Goal: Information Seeking & Learning: Understand process/instructions

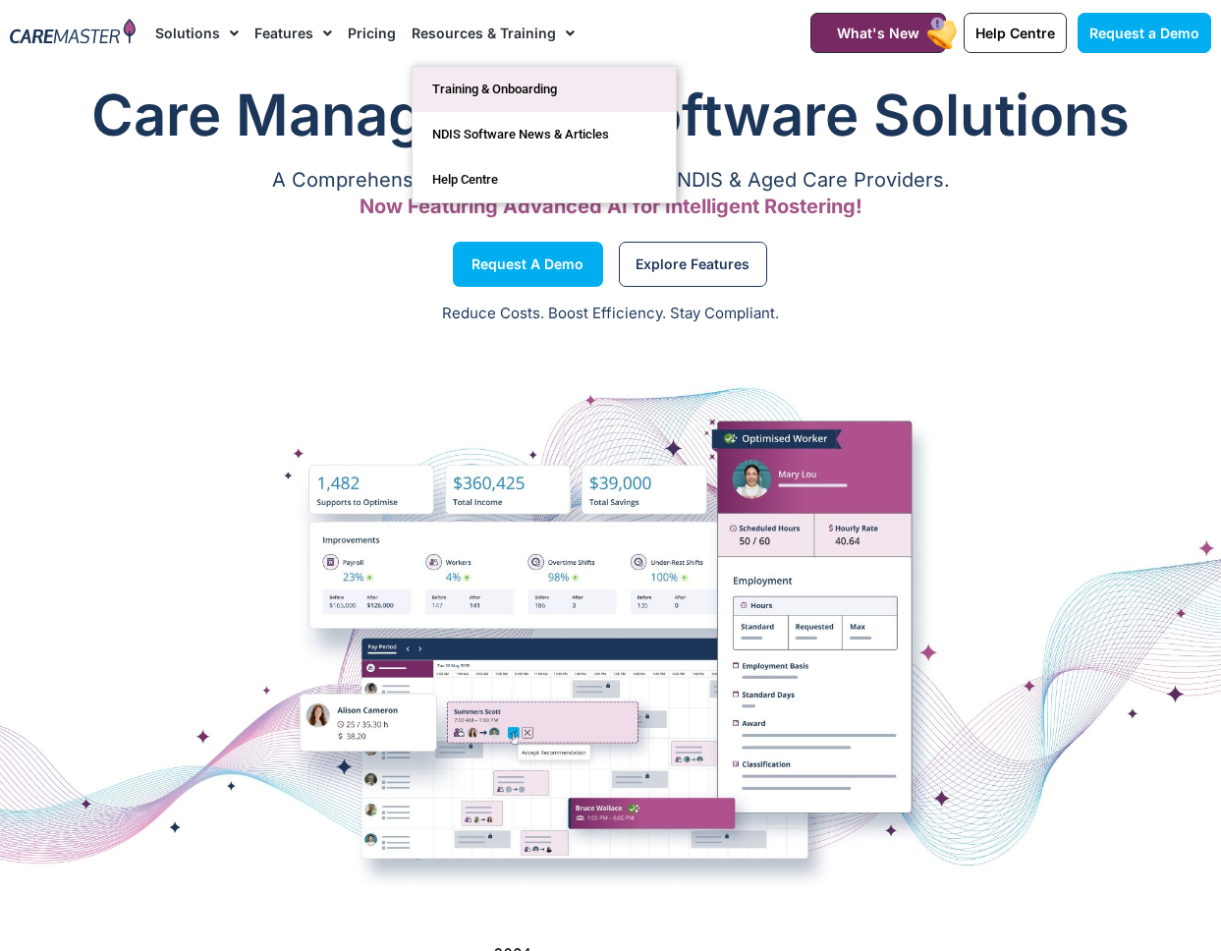
click at [514, 81] on link "Training & Onboarding" at bounding box center [544, 89] width 263 height 45
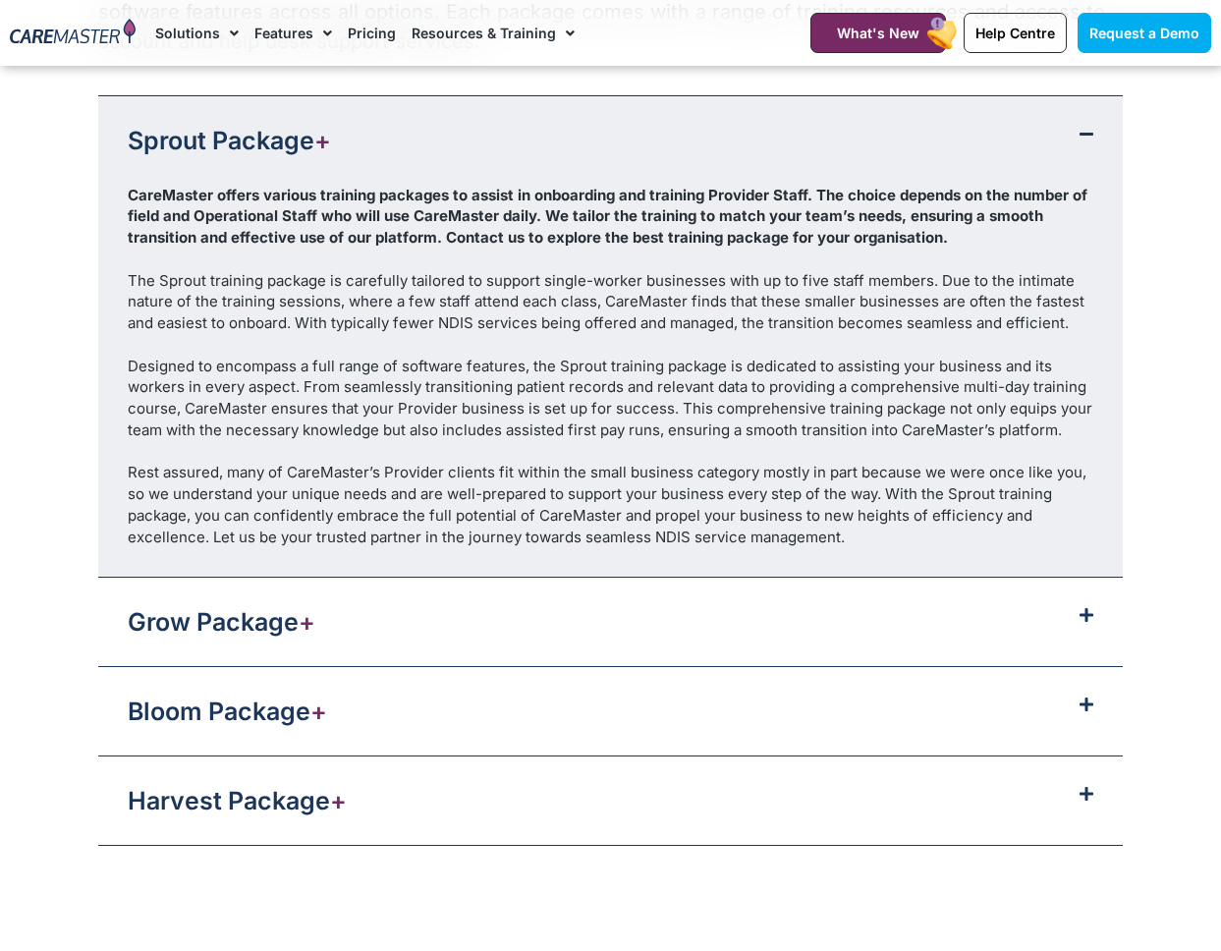
scroll to position [2161, 0]
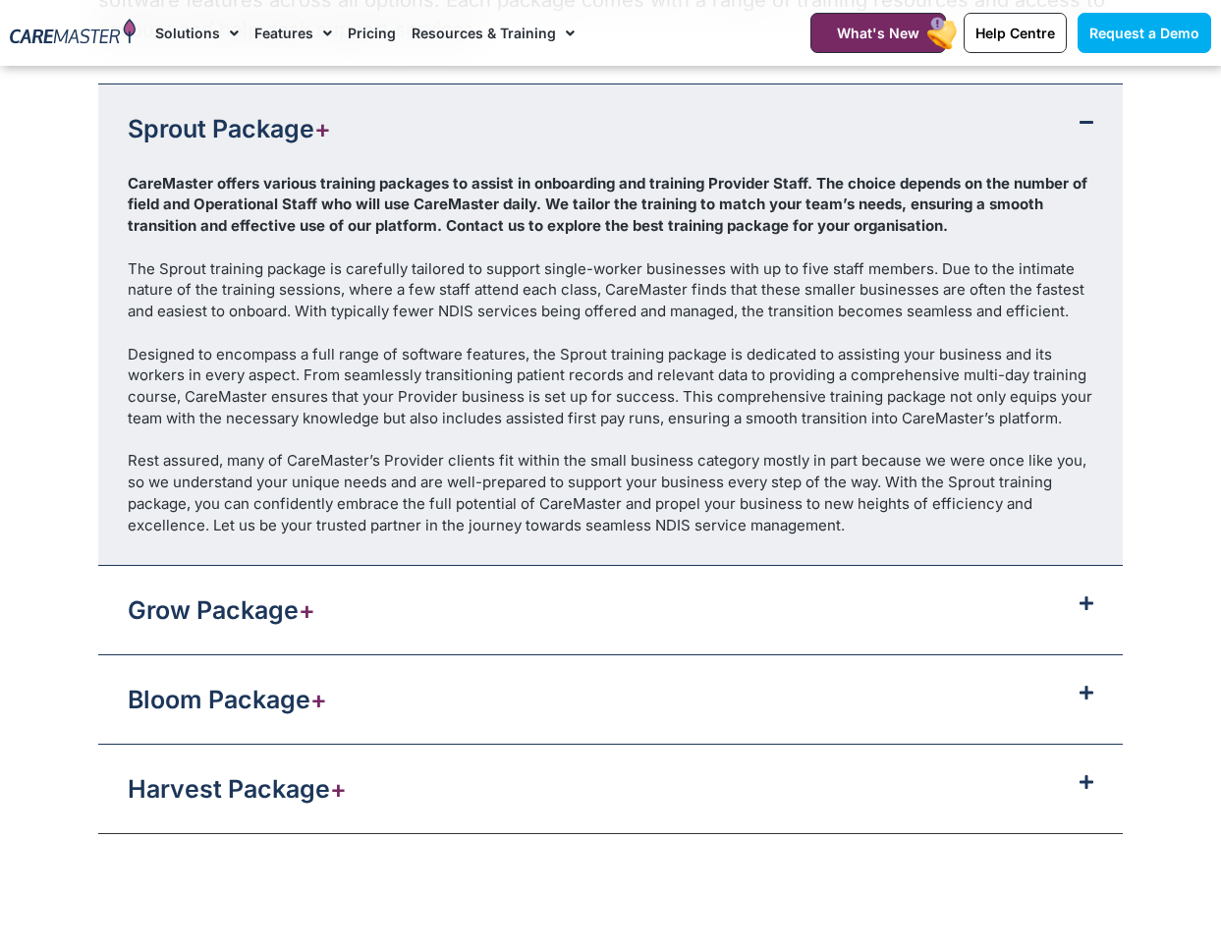
click at [434, 123] on div "Sprout Package +" at bounding box center [610, 128] width 1025 height 88
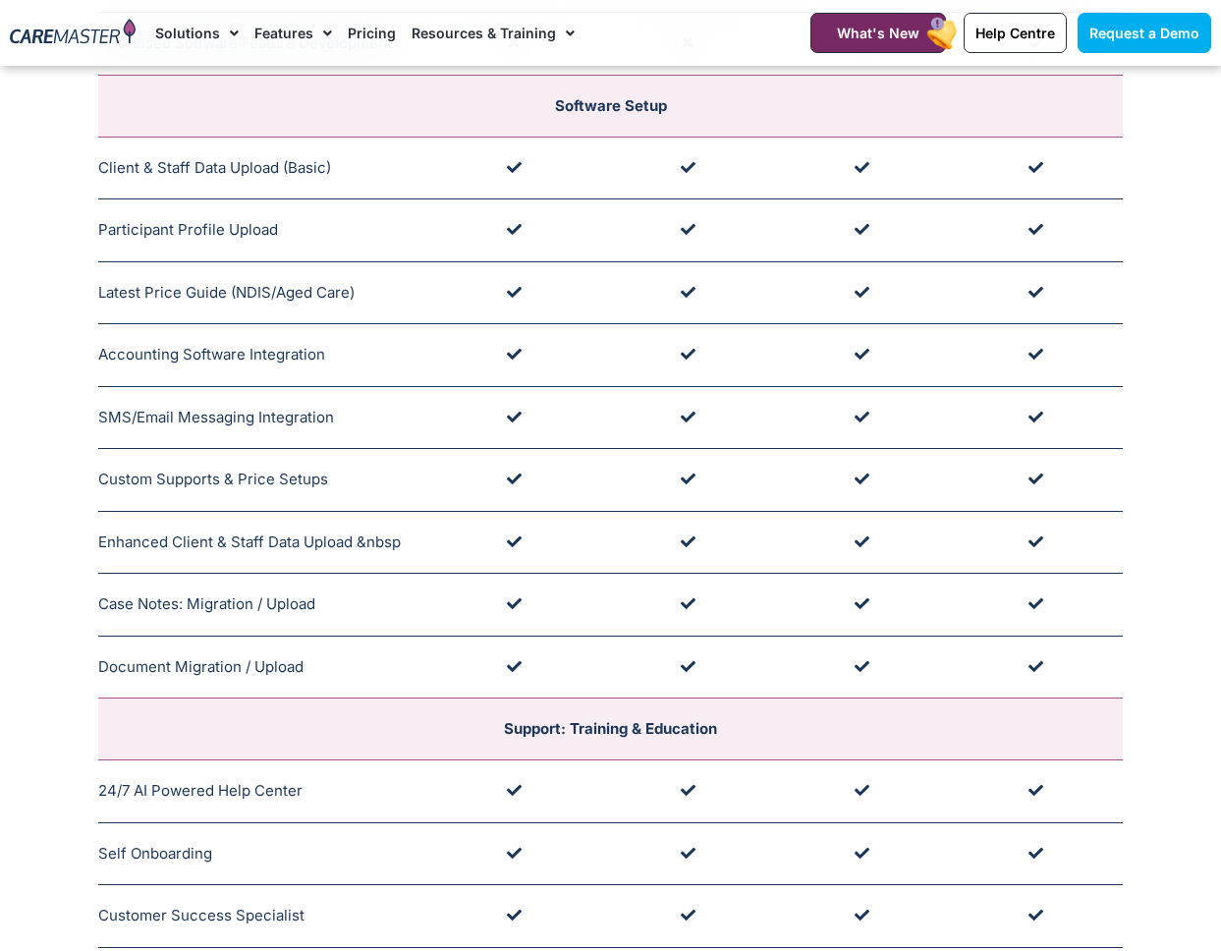
scroll to position [167, 0]
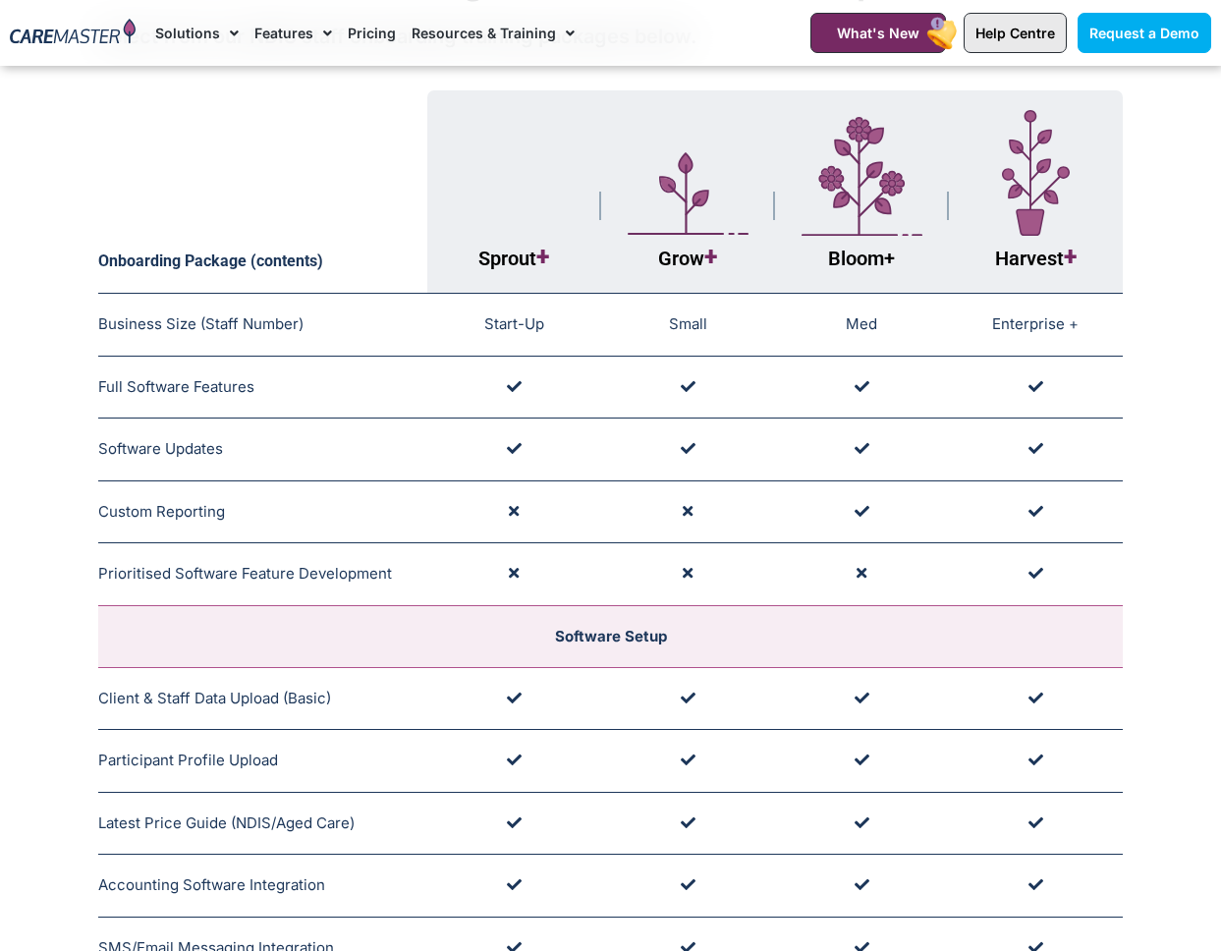
click at [1024, 33] on span "Help Centre" at bounding box center [1016, 33] width 80 height 17
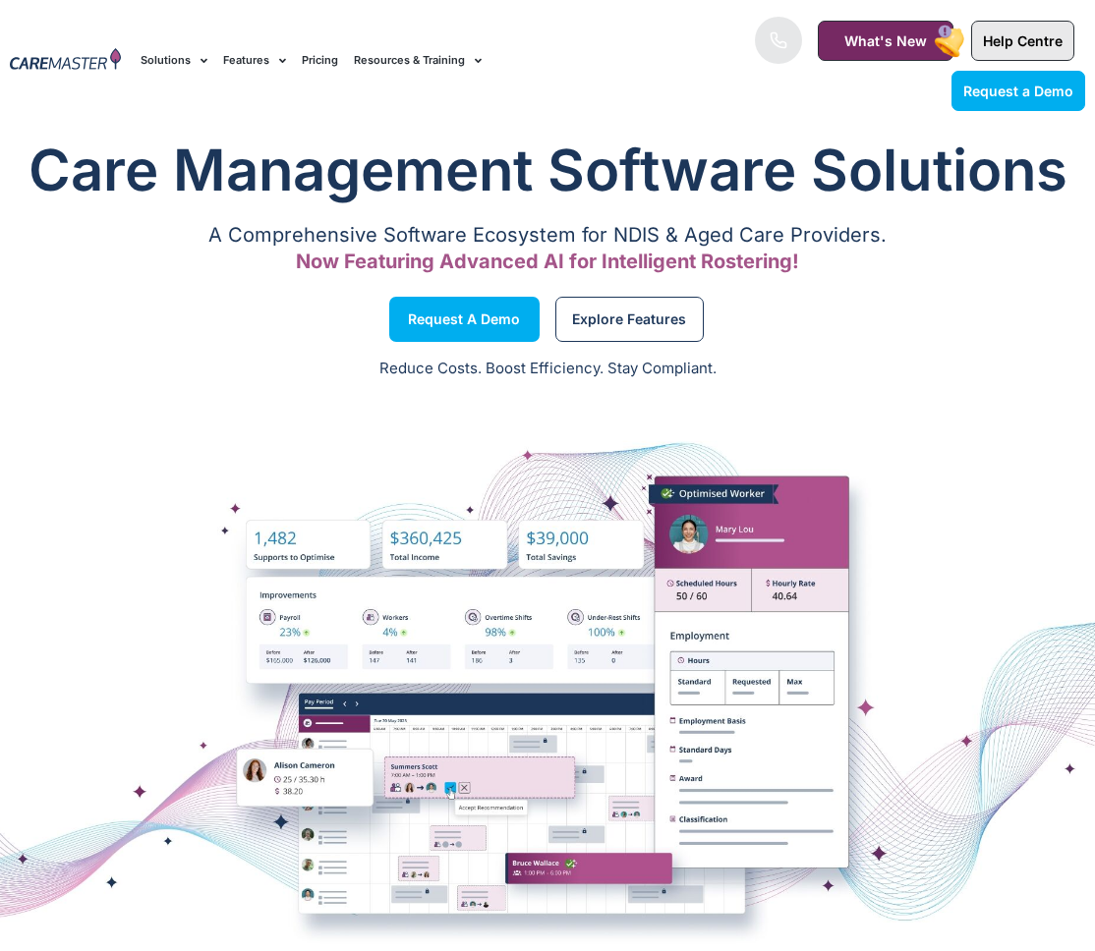
click at [875, 34] on span "Help Centre" at bounding box center [1023, 40] width 80 height 17
